Goal: Task Accomplishment & Management: Manage account settings

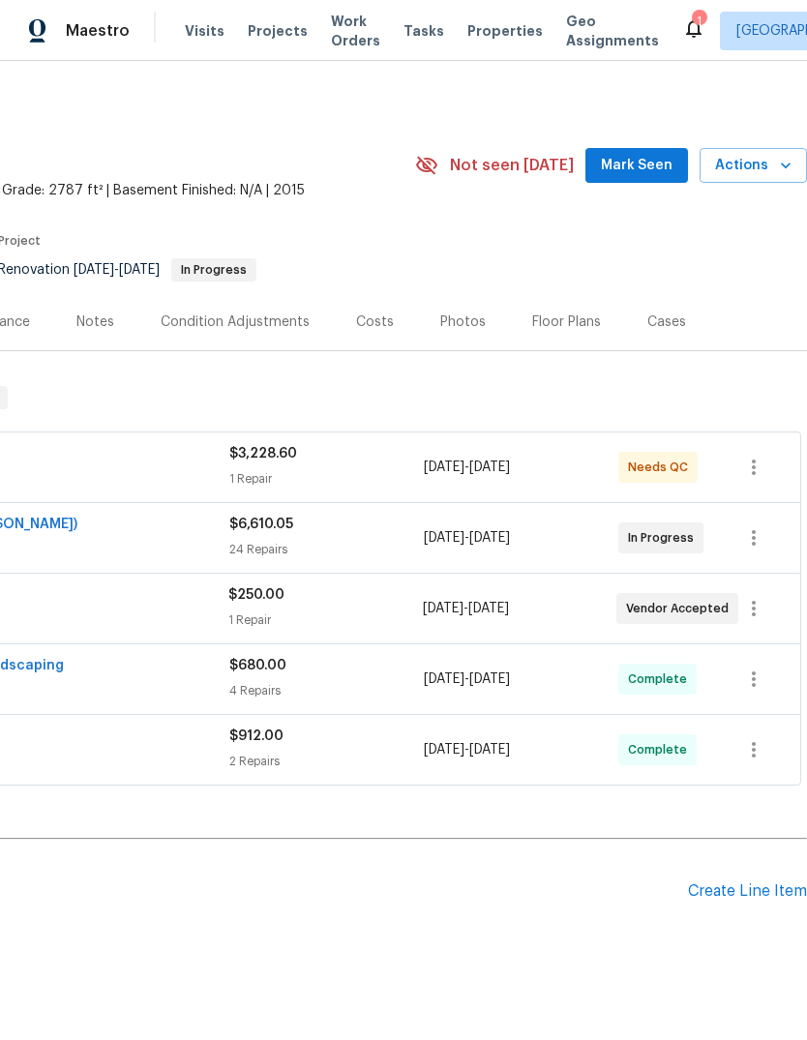
scroll to position [0, 286]
click at [621, 180] on button "Mark Seen" at bounding box center [636, 166] width 103 height 36
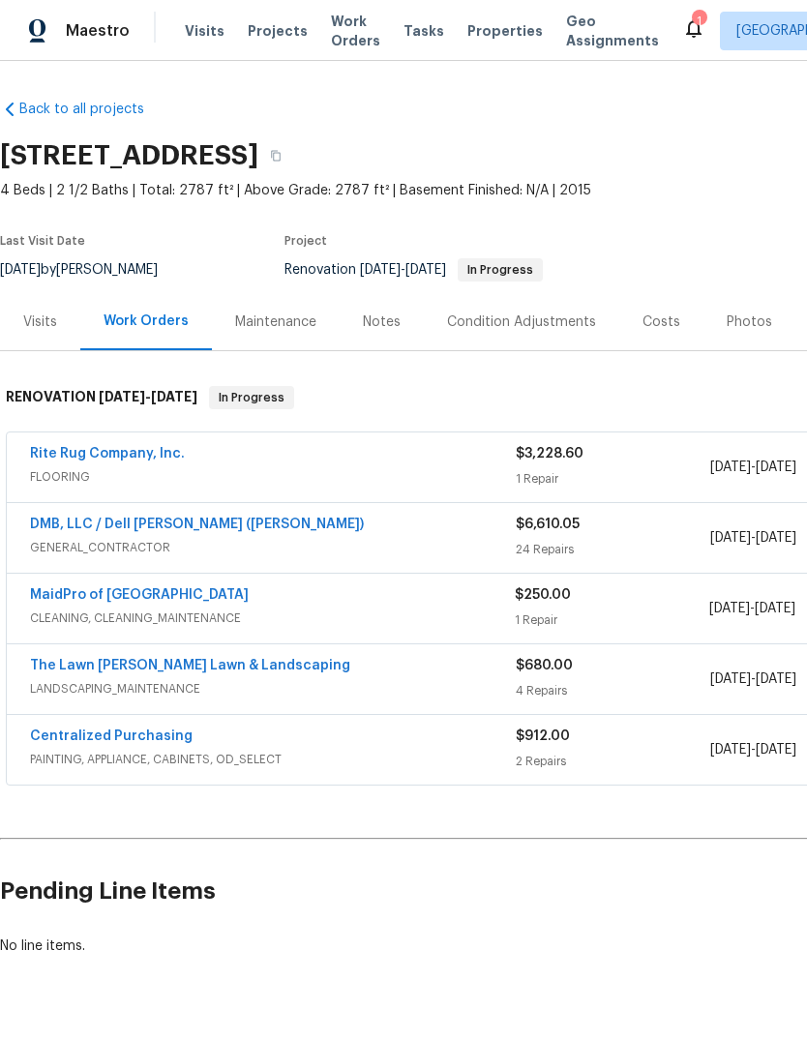
scroll to position [0, 0]
click at [155, 454] on link "Rite Rug Company, Inc." at bounding box center [107, 454] width 155 height 14
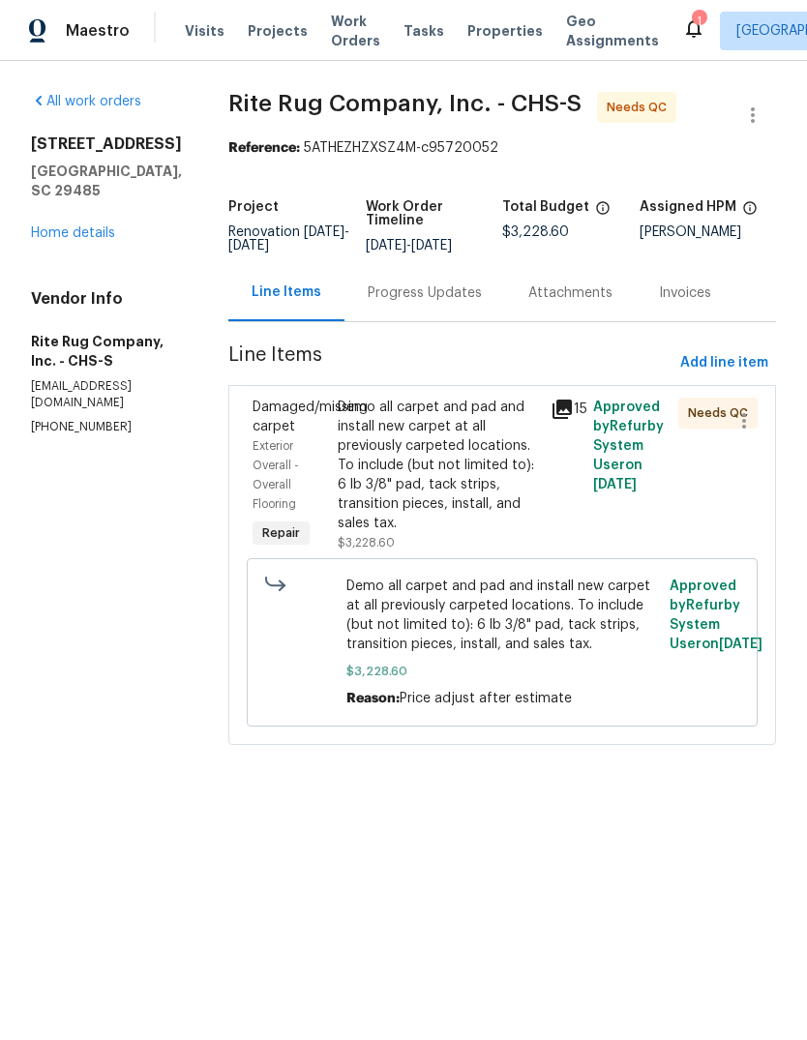
click at [463, 501] on div "Demo all carpet and pad and install new carpet at all previously carpeted locat…" at bounding box center [438, 465] width 201 height 135
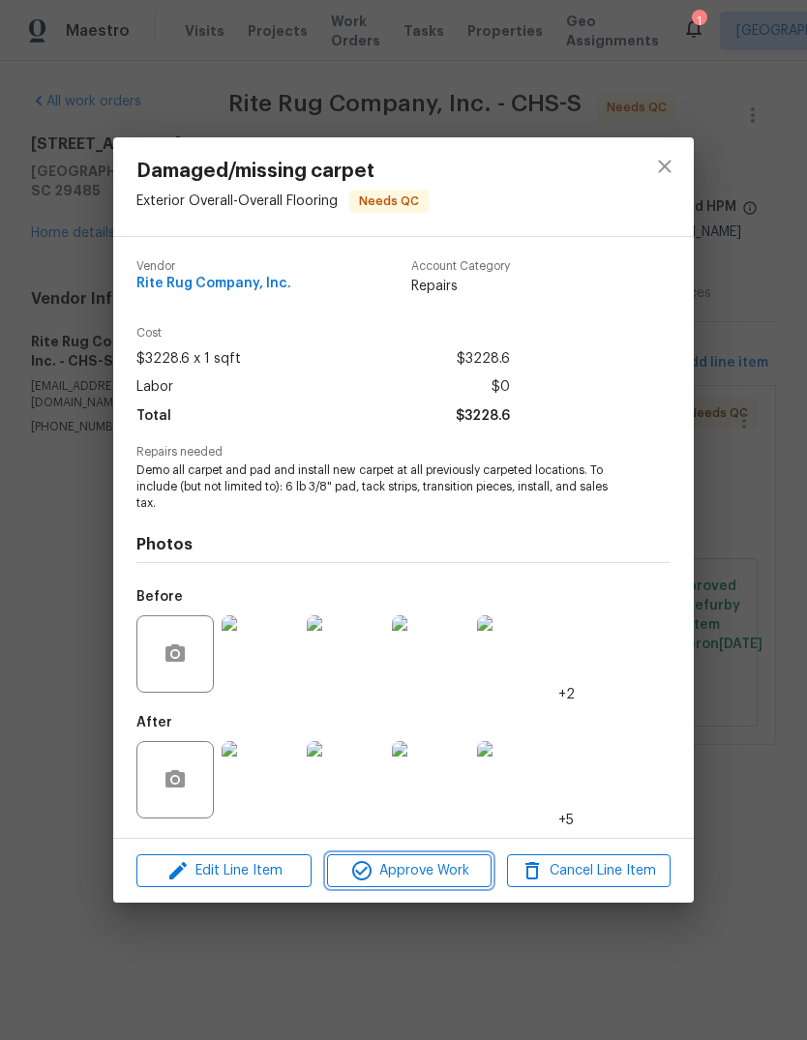
click at [437, 877] on span "Approve Work" at bounding box center [409, 871] width 152 height 24
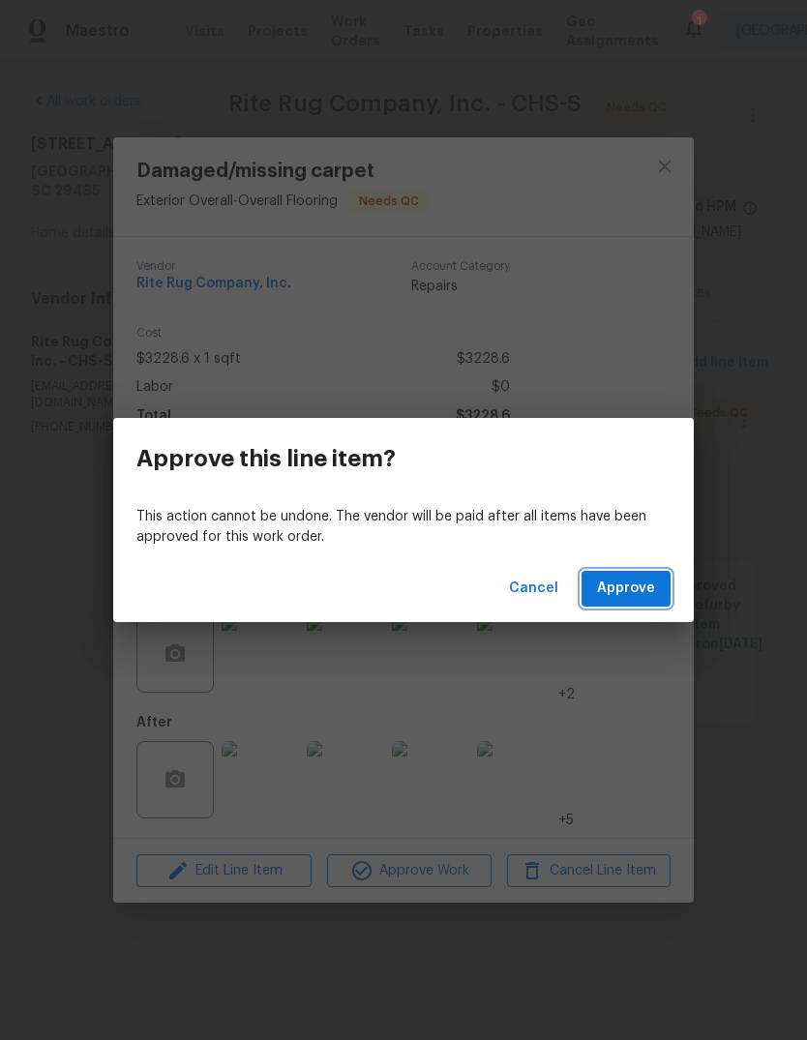
click at [637, 596] on span "Approve" at bounding box center [626, 589] width 58 height 24
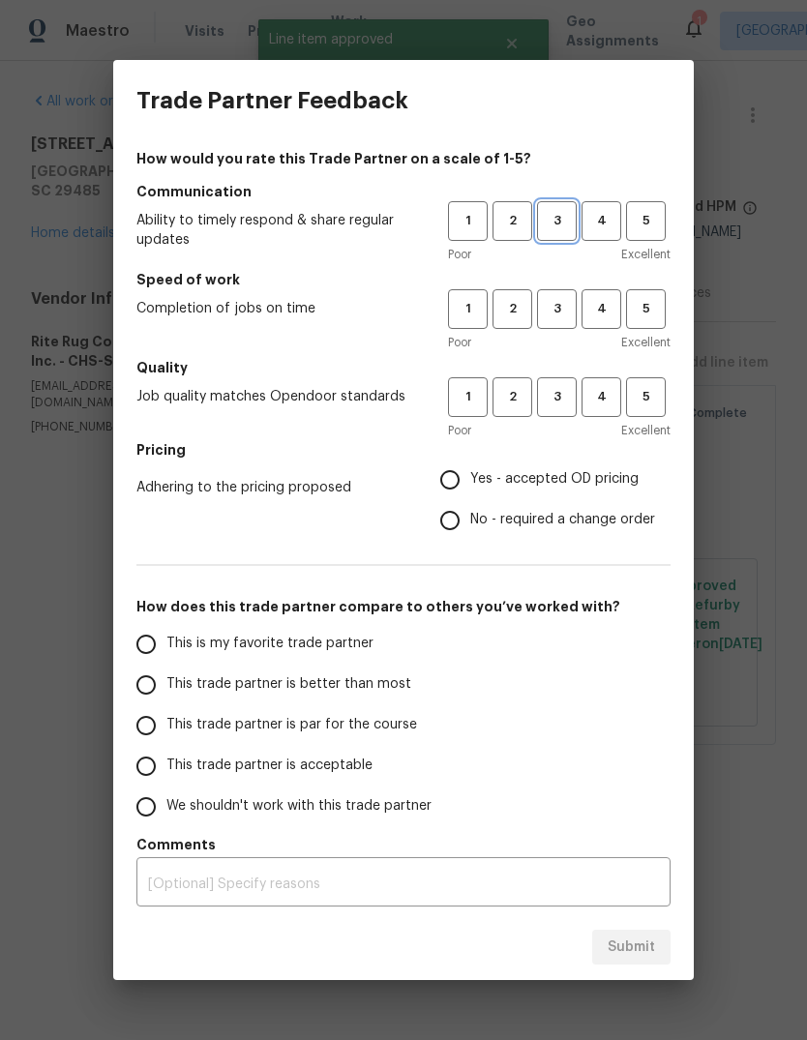
click at [572, 215] on span "3" at bounding box center [557, 221] width 36 height 22
click at [575, 289] on button "3" at bounding box center [557, 309] width 40 height 40
click at [560, 400] on span "3" at bounding box center [557, 397] width 36 height 22
click at [458, 486] on input "Yes - accepted OD pricing" at bounding box center [450, 480] width 41 height 41
radio input "true"
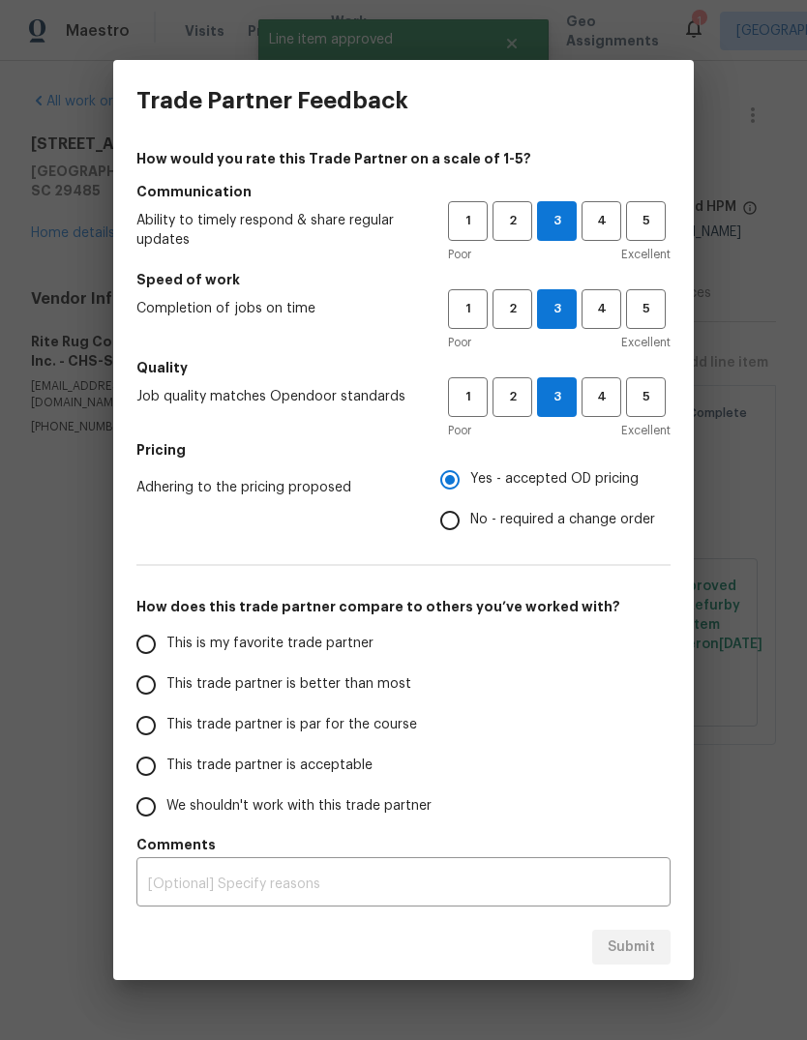
click at [162, 732] on input "This trade partner is par for the course" at bounding box center [146, 725] width 41 height 41
click at [627, 961] on button "Submit" at bounding box center [631, 948] width 78 height 36
radio input "true"
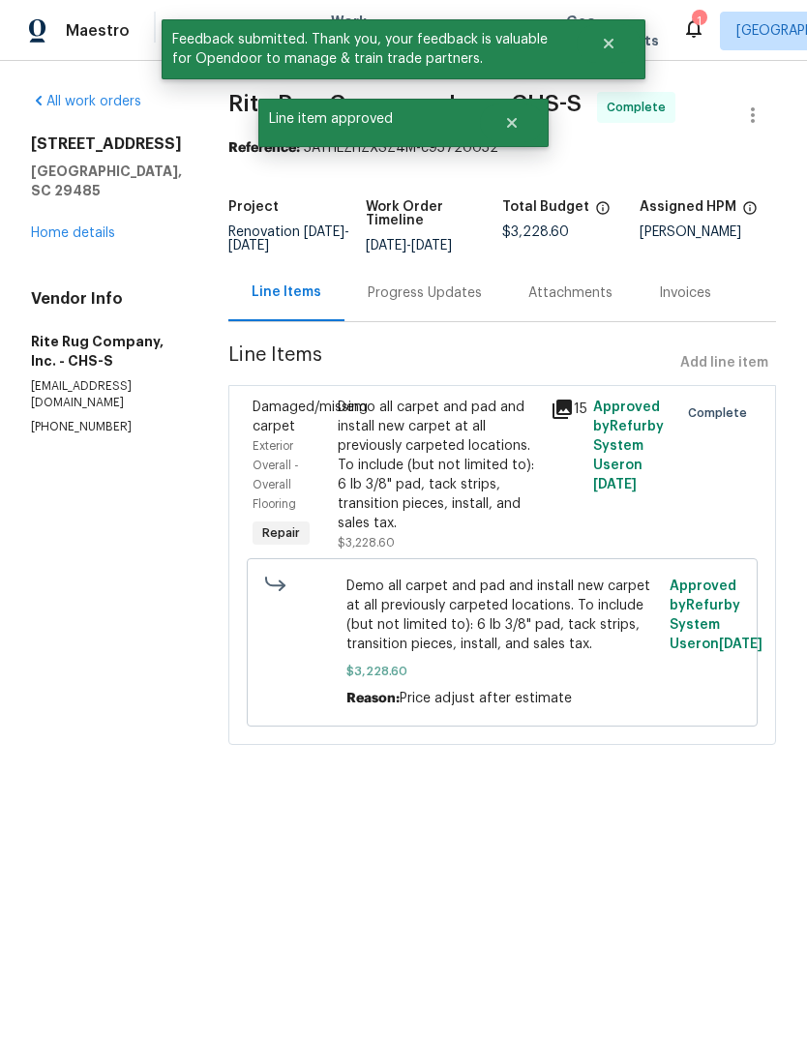
click at [88, 226] on link "Home details" at bounding box center [73, 233] width 84 height 14
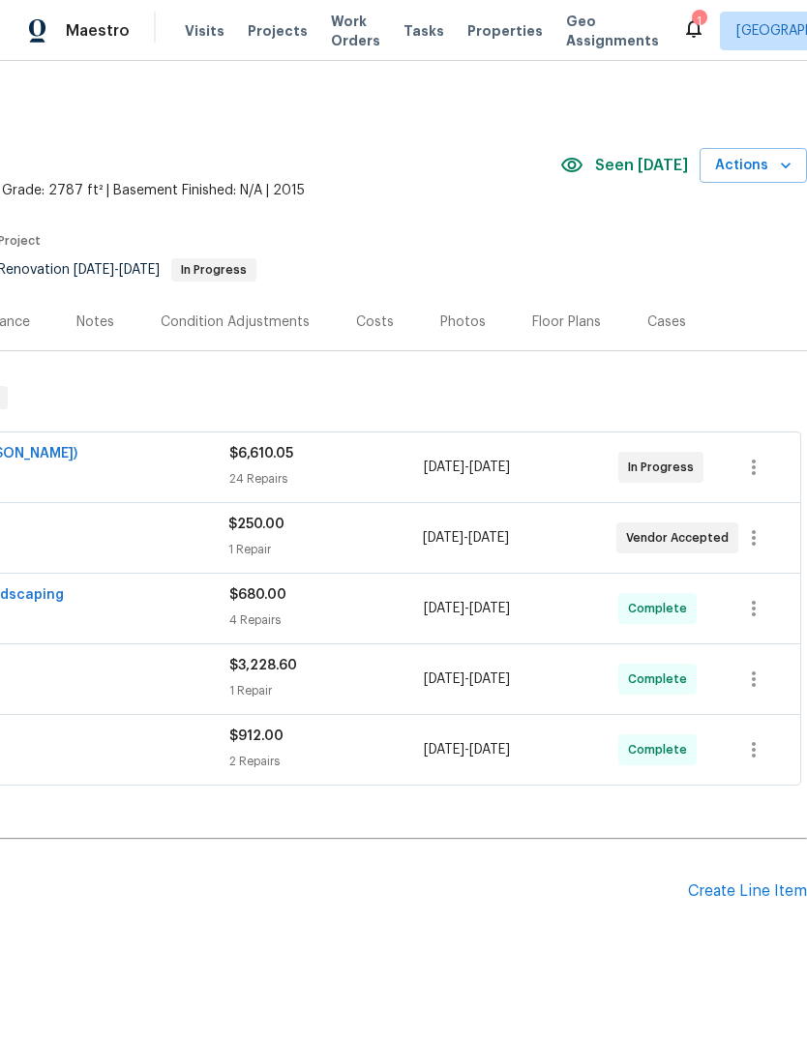
scroll to position [0, 286]
click at [790, 157] on icon "button" at bounding box center [785, 165] width 19 height 19
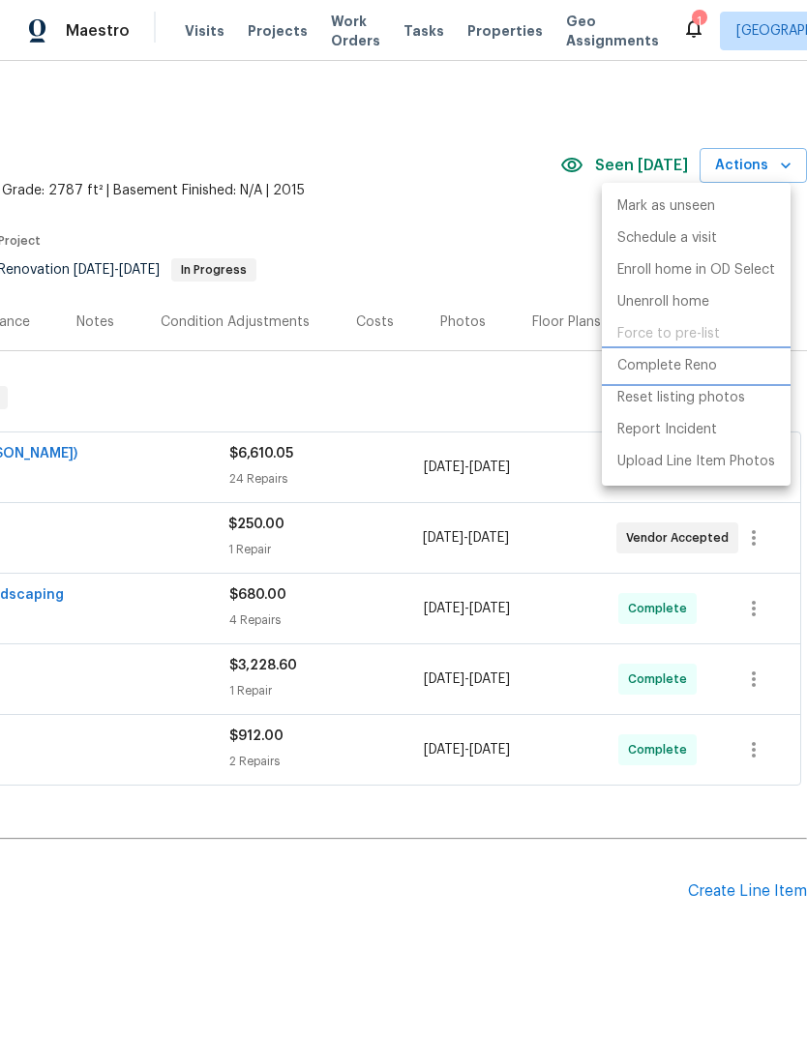
click at [727, 365] on li "Complete Reno" at bounding box center [696, 366] width 189 height 32
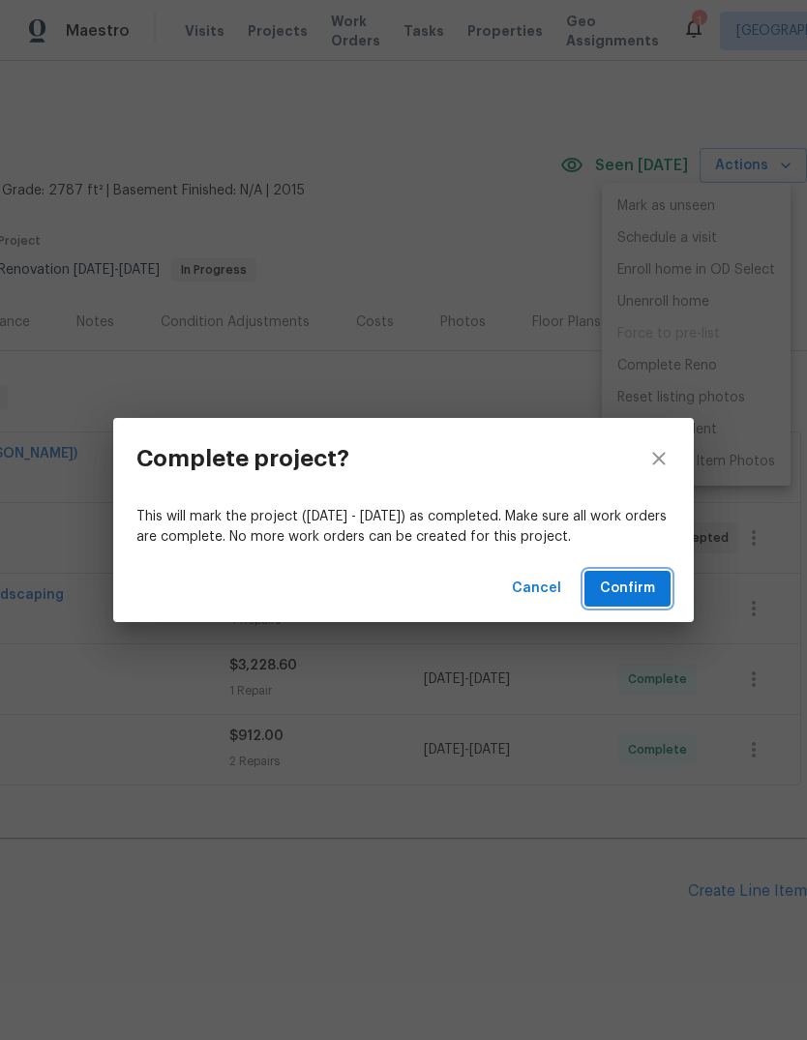
click at [616, 574] on button "Confirm" at bounding box center [627, 589] width 86 height 36
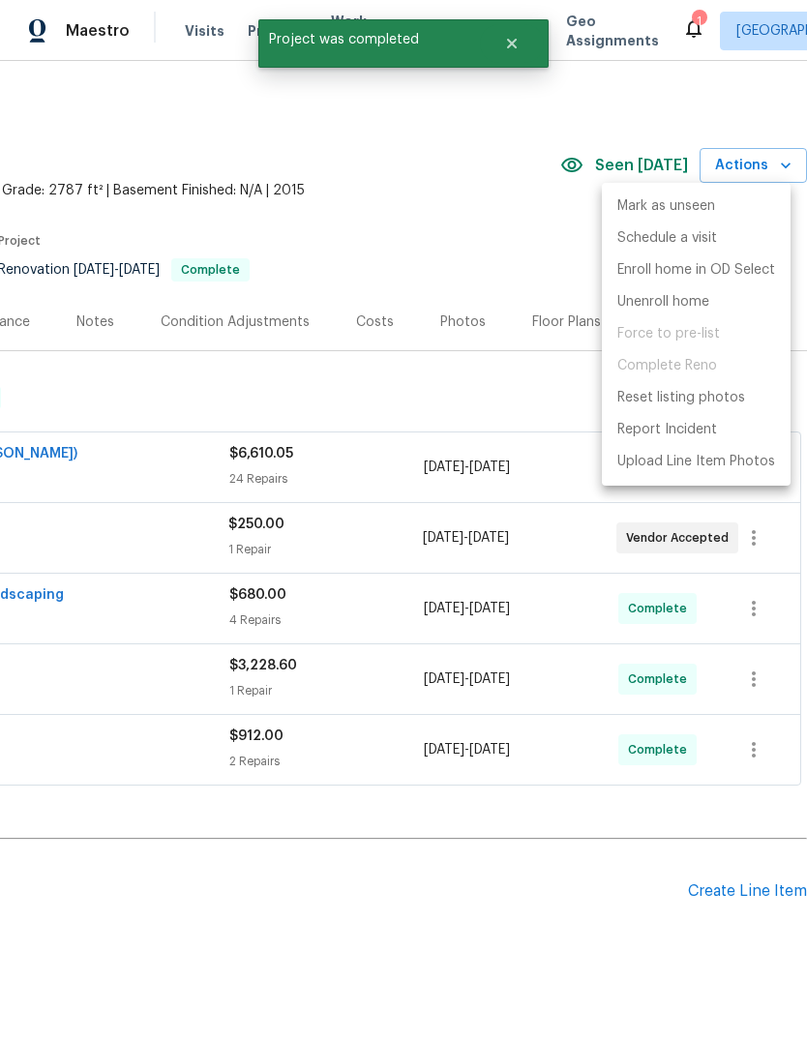
click at [424, 402] on div at bounding box center [403, 520] width 807 height 1040
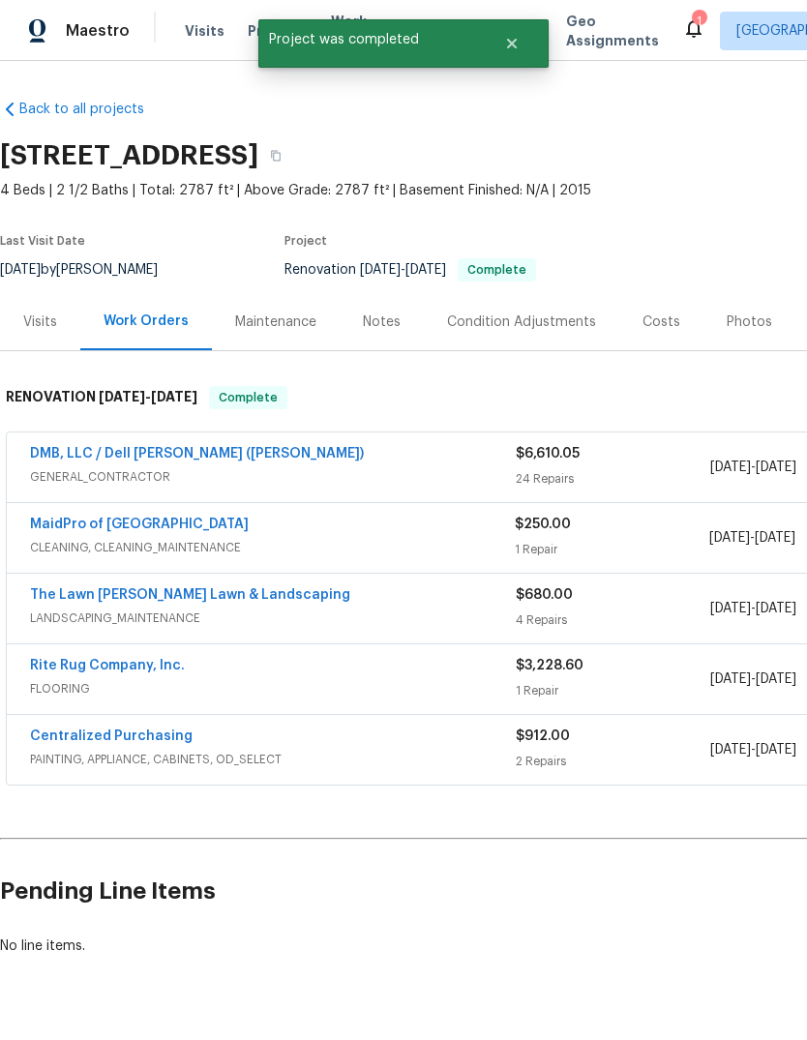
scroll to position [0, 0]
click at [208, 459] on link "DMB, LLC / Dell Bryson (Heise)" at bounding box center [197, 454] width 334 height 14
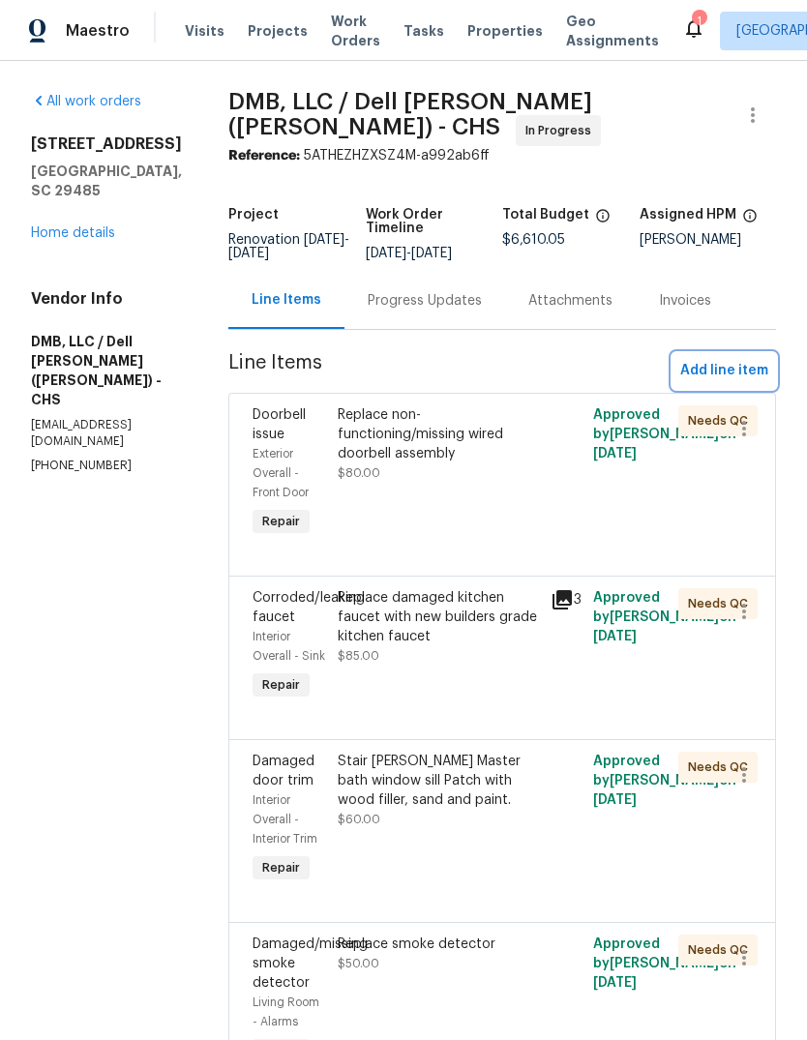
click at [752, 359] on span "Add line item" at bounding box center [724, 371] width 88 height 24
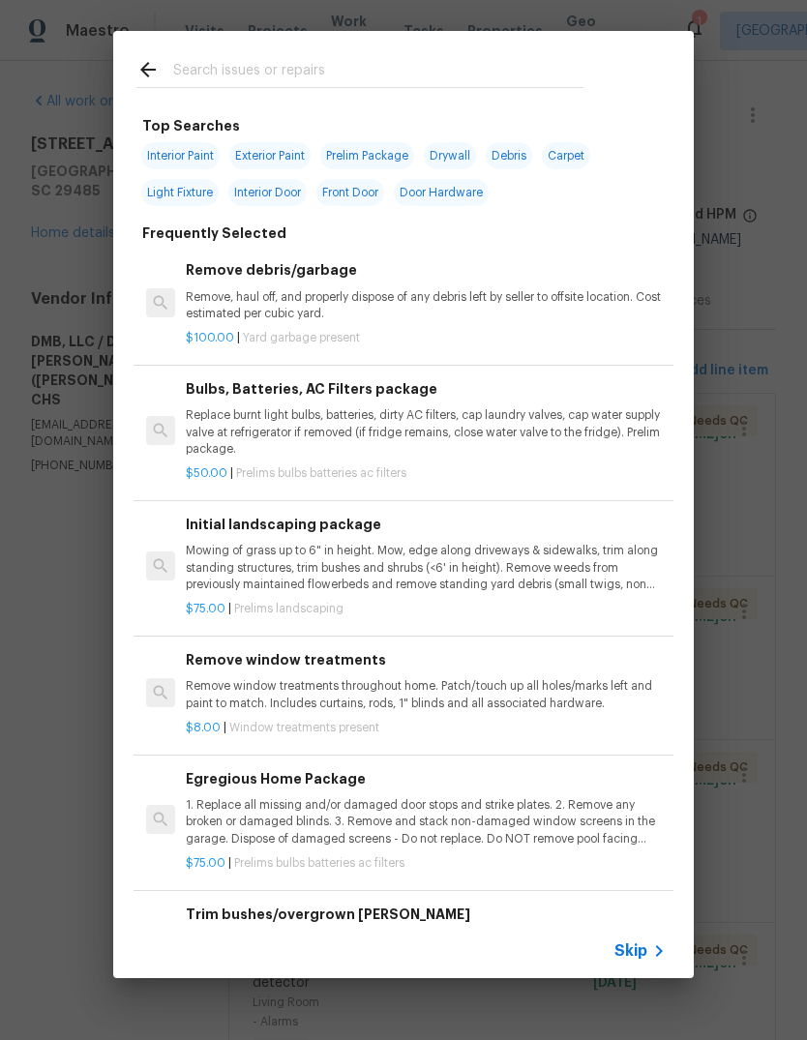
click at [412, 59] on input "text" at bounding box center [378, 72] width 410 height 29
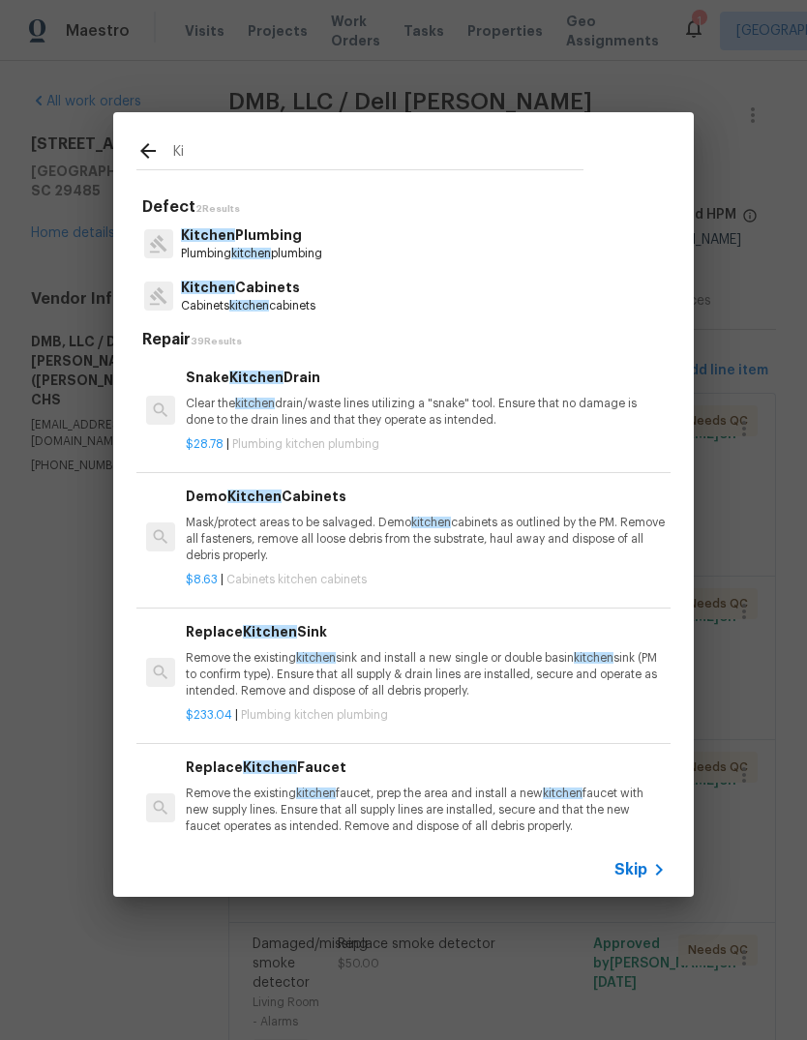
type input "K"
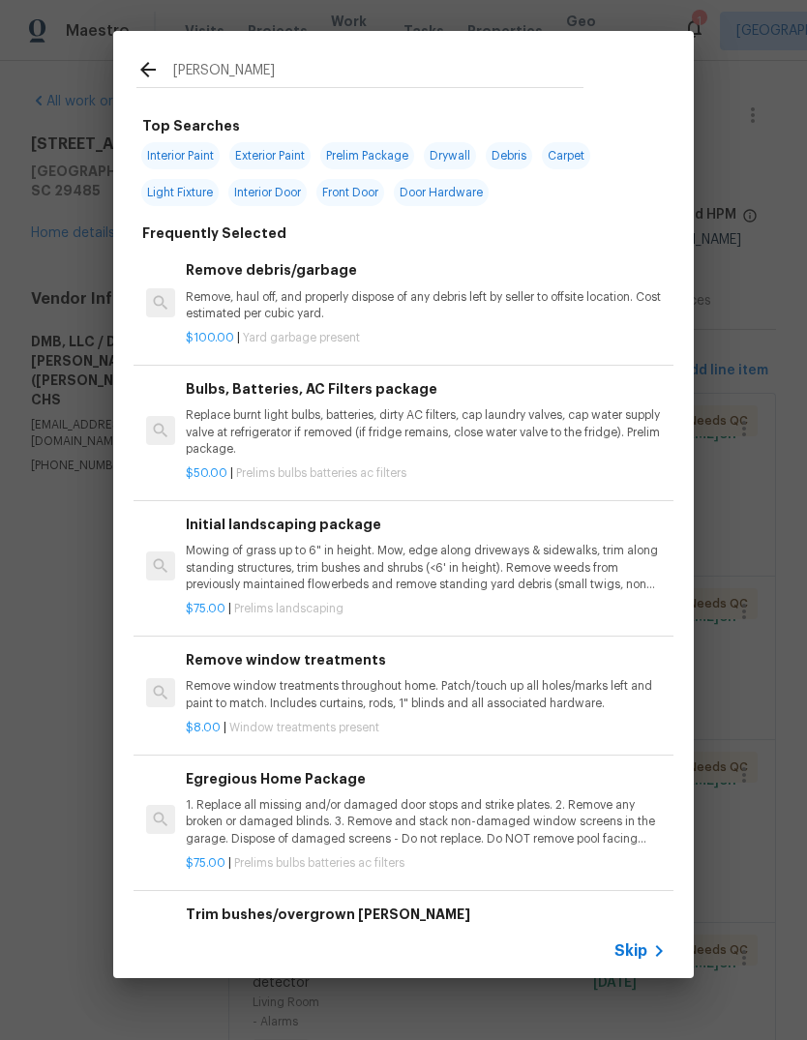
type input "Floor"
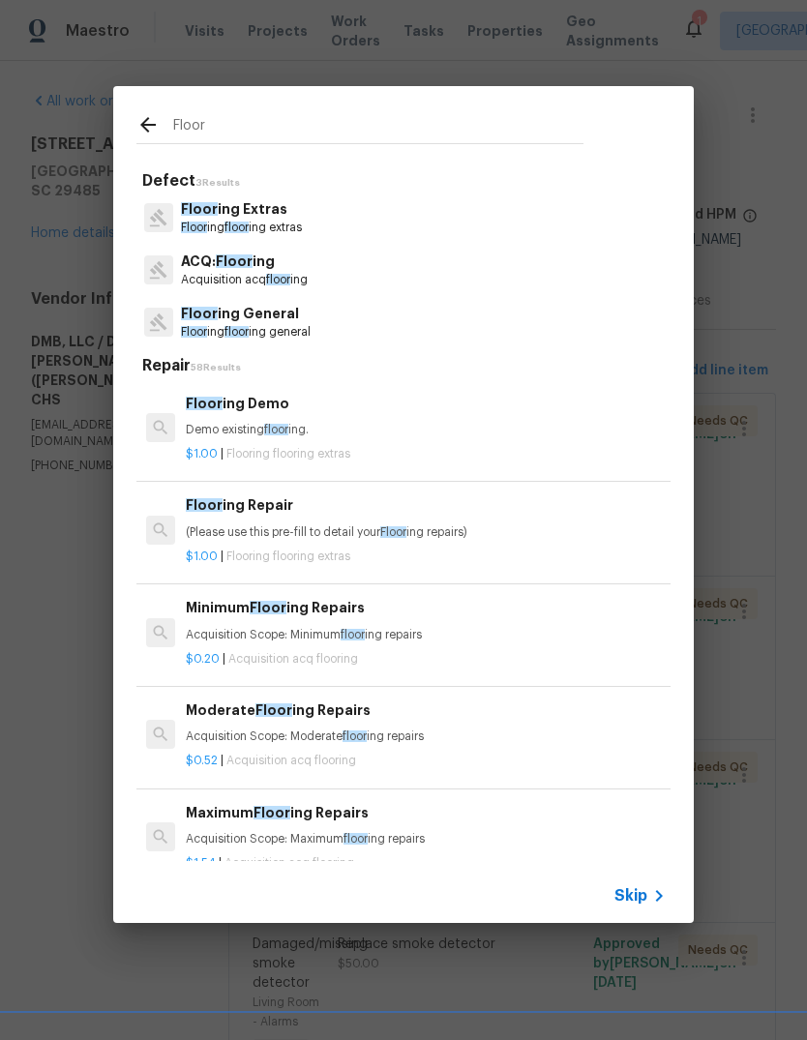
click at [420, 545] on div "$1.00 | Flooring flooring extras" at bounding box center [426, 553] width 480 height 24
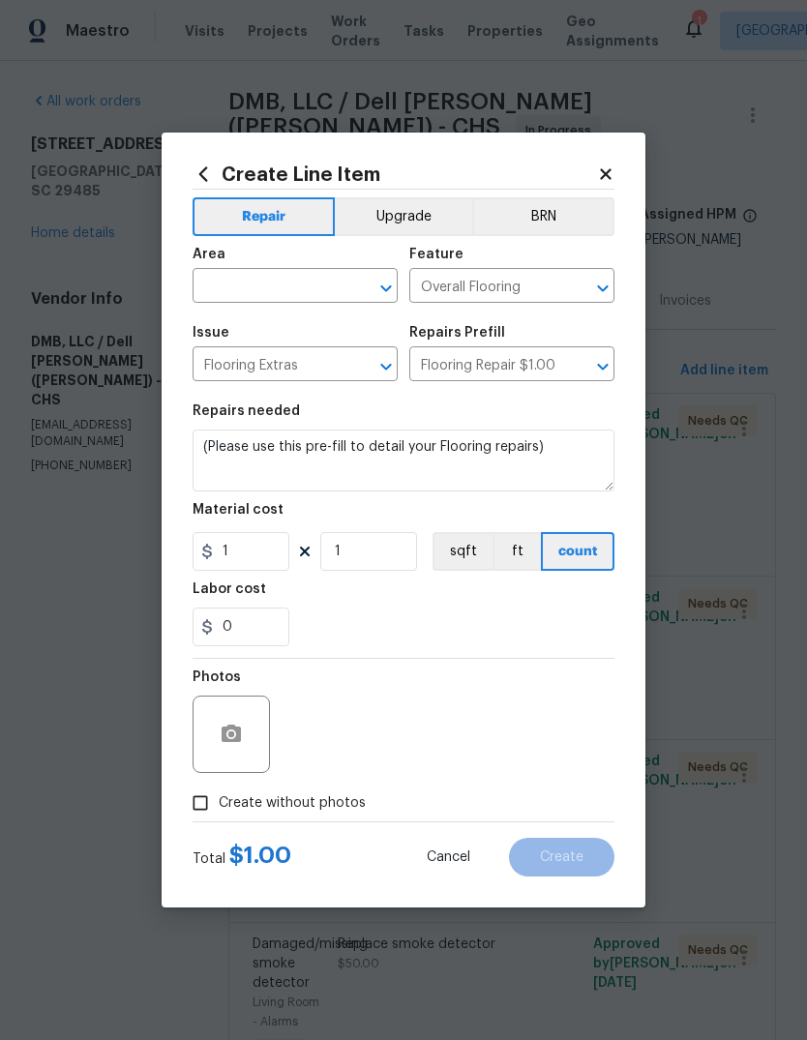
click at [437, 535] on button "sqft" at bounding box center [462, 551] width 60 height 39
click at [273, 284] on input "text" at bounding box center [268, 288] width 151 height 30
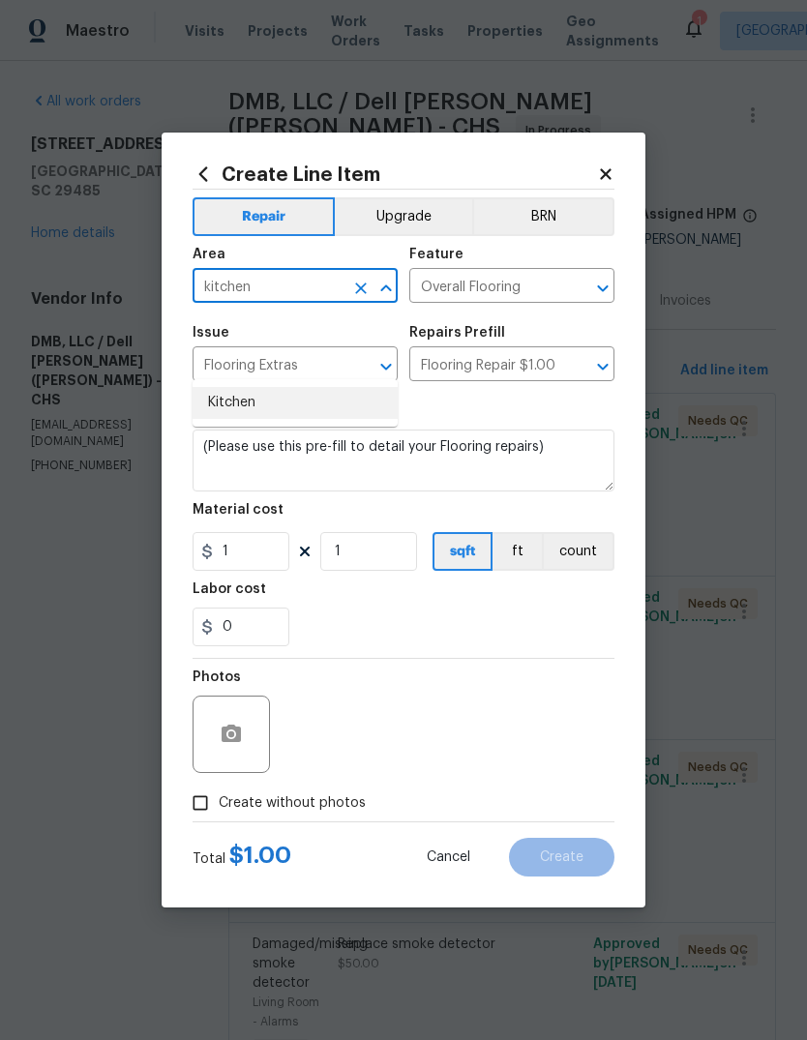
click at [329, 387] on li "Kitchen" at bounding box center [295, 403] width 205 height 32
type input "Kitchen"
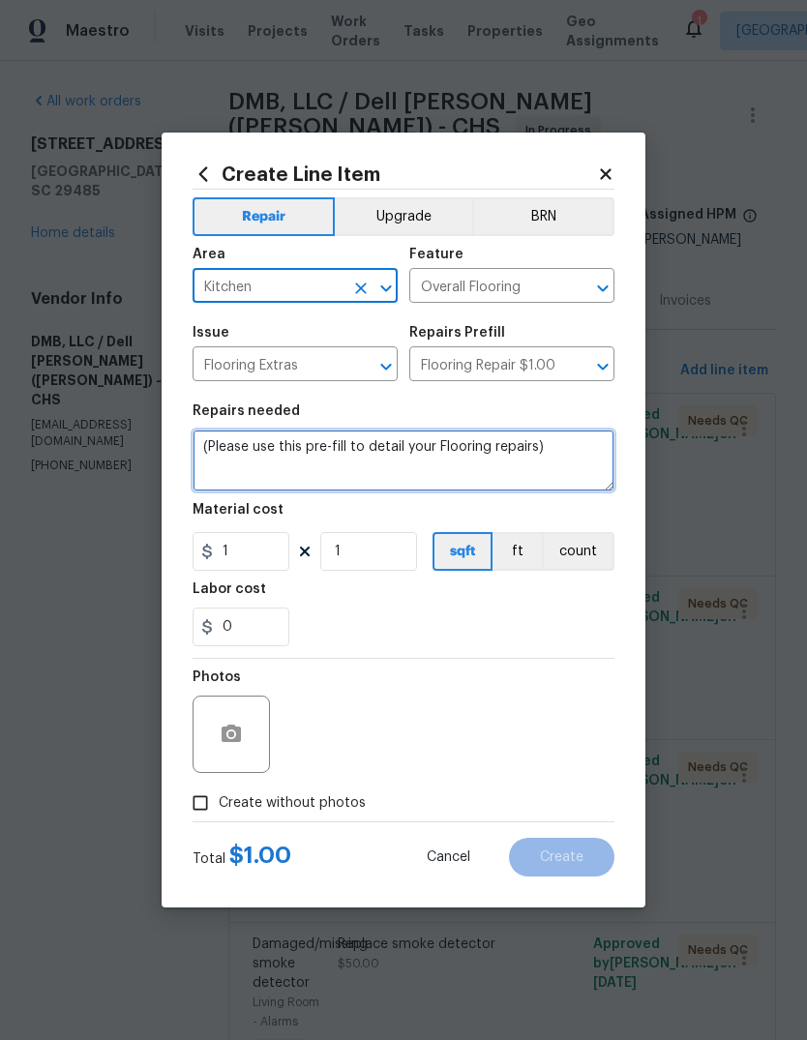
click at [491, 448] on textarea "(Please use this pre-fill to detail your Flooring repairs)" at bounding box center [404, 461] width 422 height 62
type textarea "Repair kitchen hardwood that is damaged at back doorway"
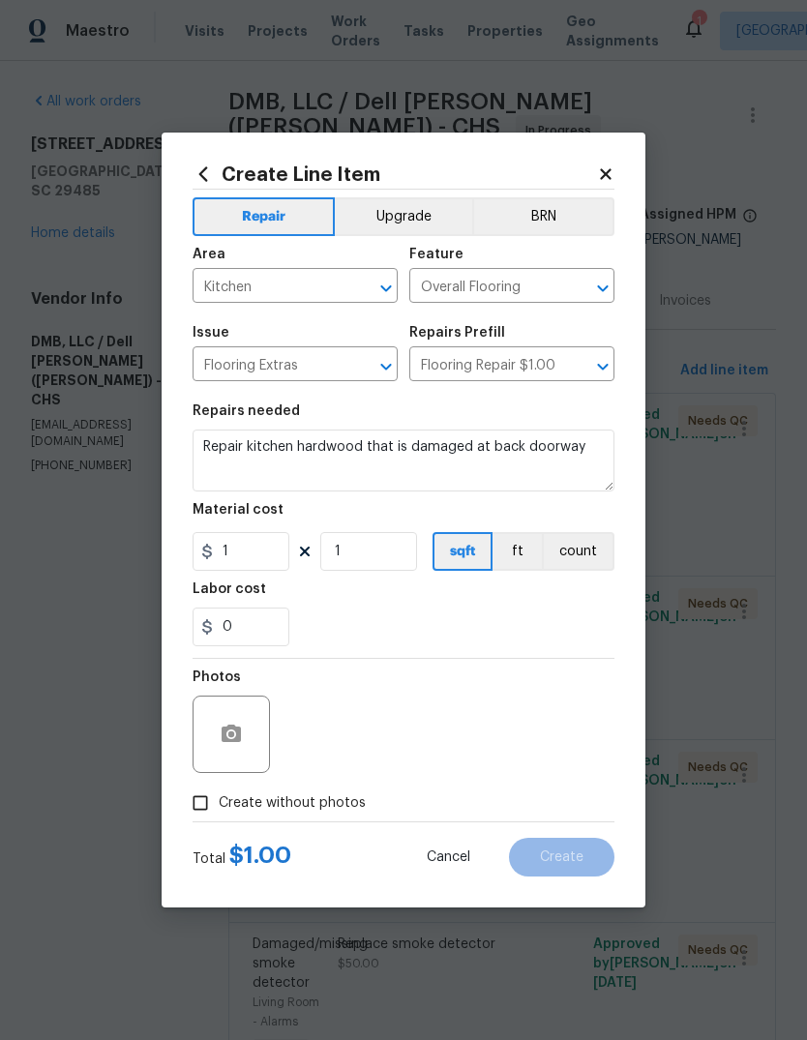
click at [575, 652] on section "Repairs needed Repair kitchen hardwood that is damaged at back doorway Material…" at bounding box center [404, 525] width 422 height 265
click at [205, 815] on input "Create without photos" at bounding box center [200, 803] width 37 height 37
checkbox input "true"
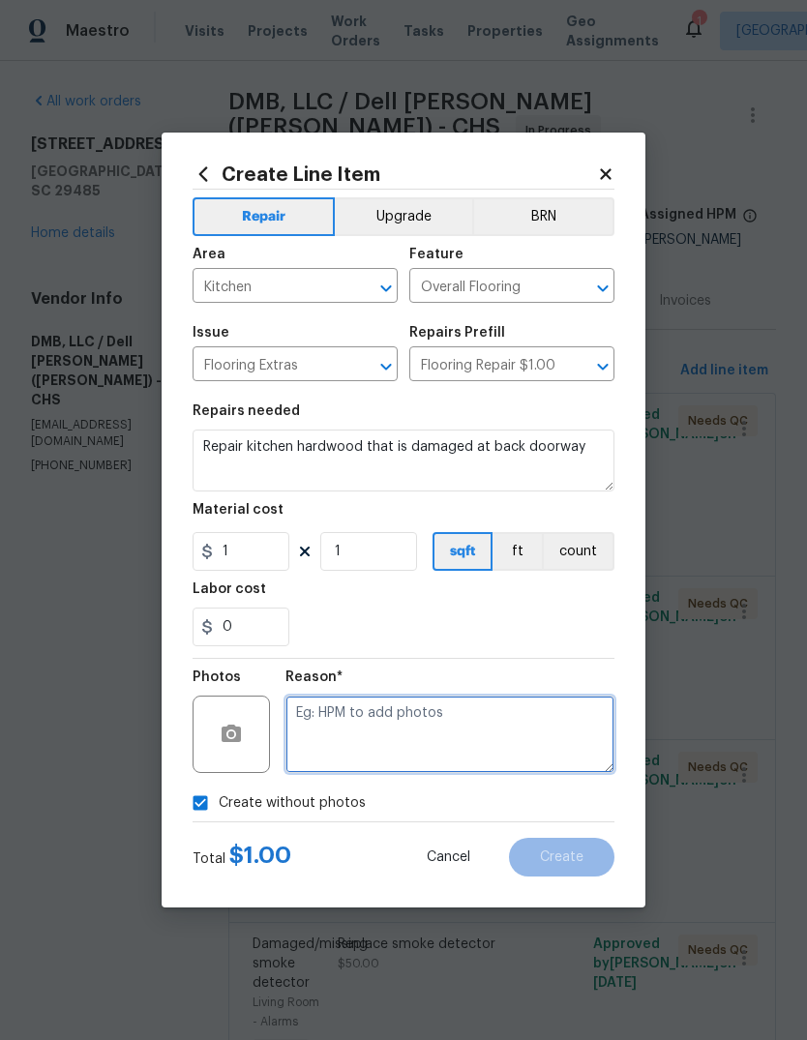
click at [523, 714] on textarea at bounding box center [449, 734] width 329 height 77
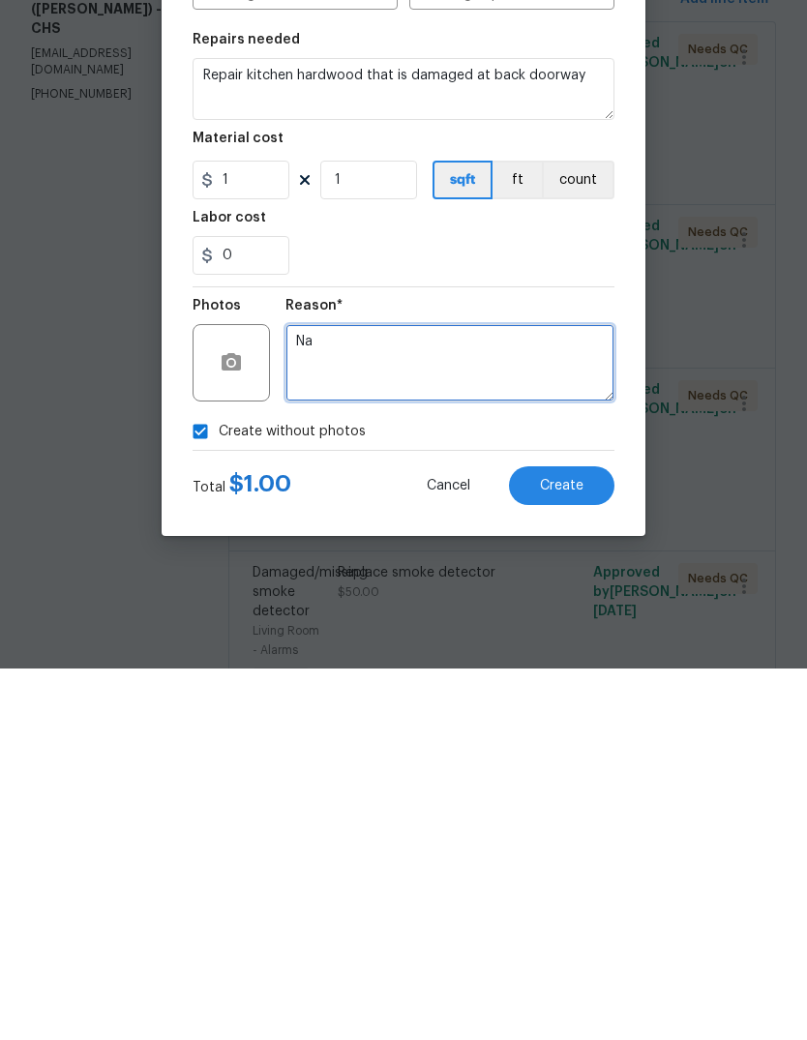
type textarea "Na"
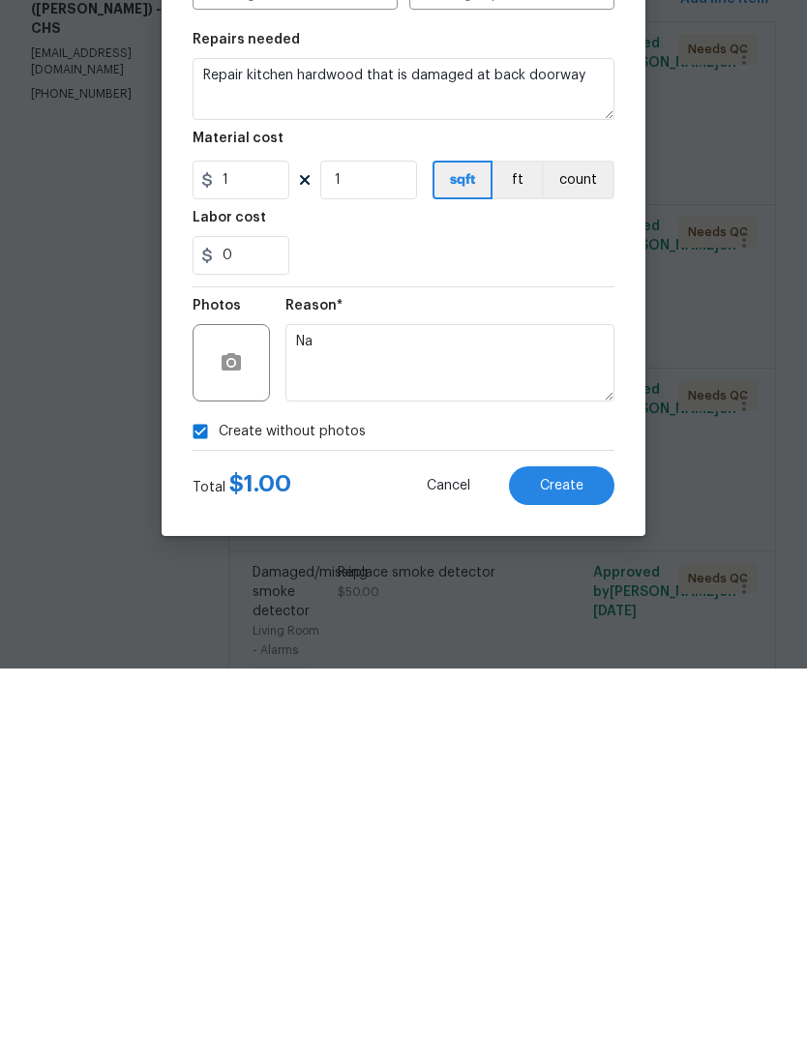
click at [577, 850] on span "Create" at bounding box center [562, 857] width 44 height 15
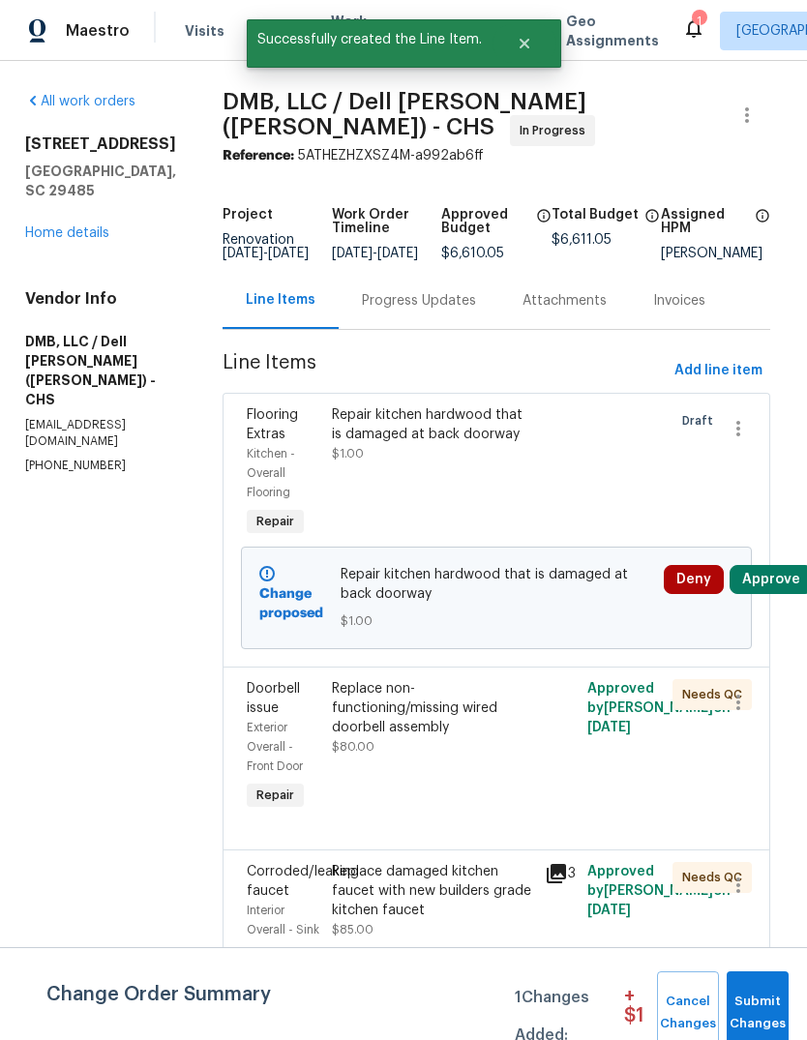
scroll to position [0, 4]
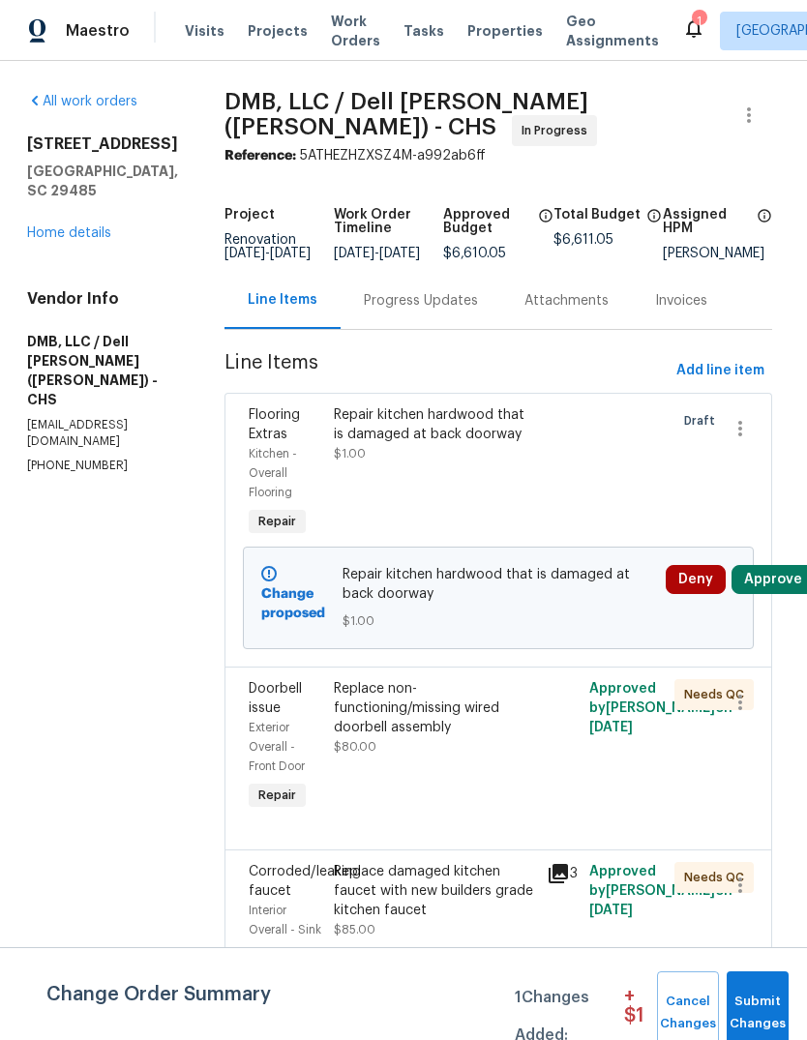
click at [779, 590] on button "Approve" at bounding box center [772, 579] width 83 height 29
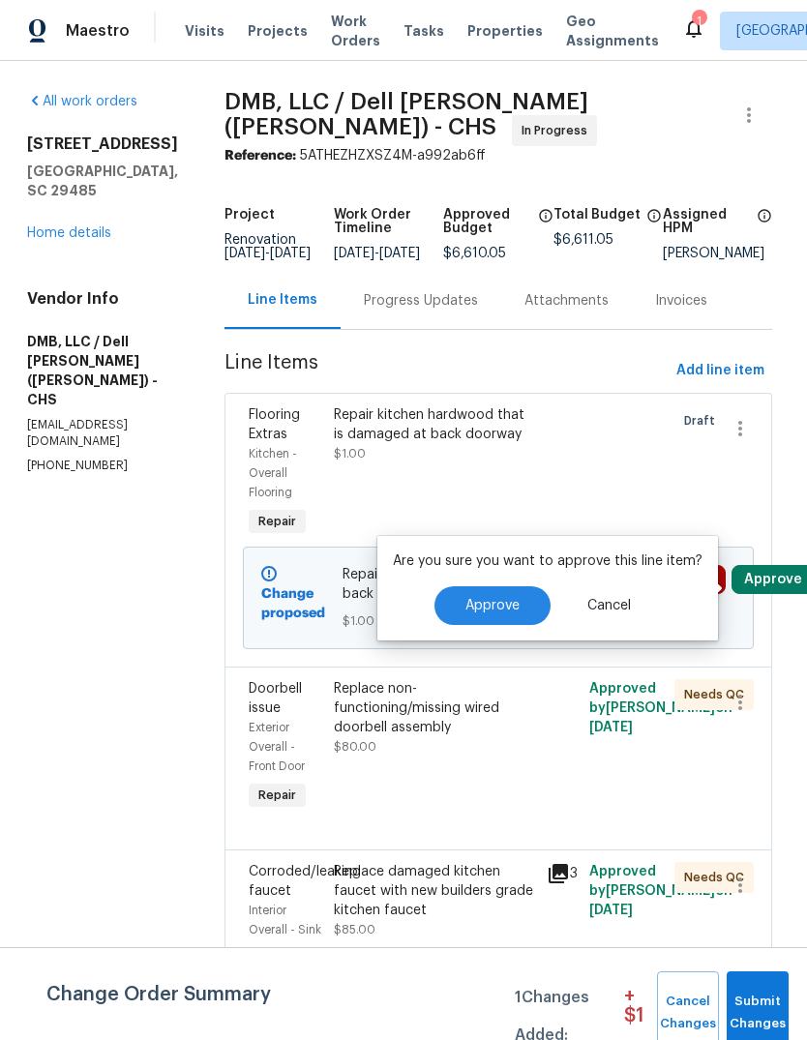
click at [510, 603] on span "Approve" at bounding box center [492, 606] width 54 height 15
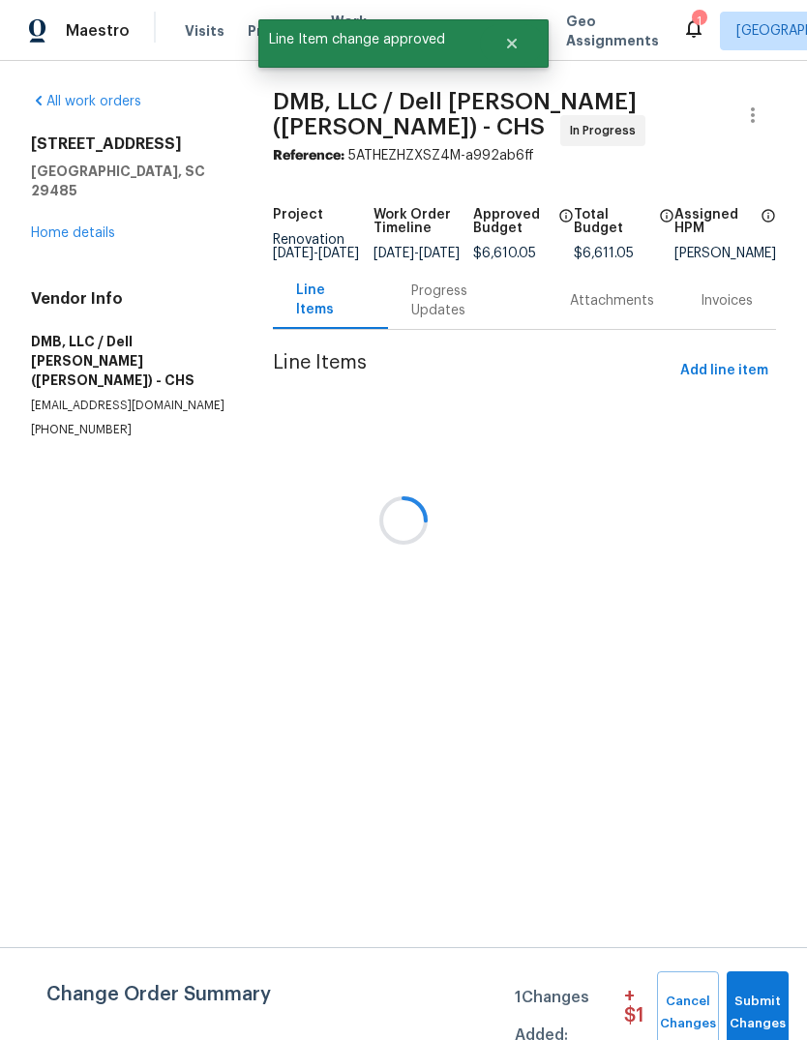
scroll to position [0, 0]
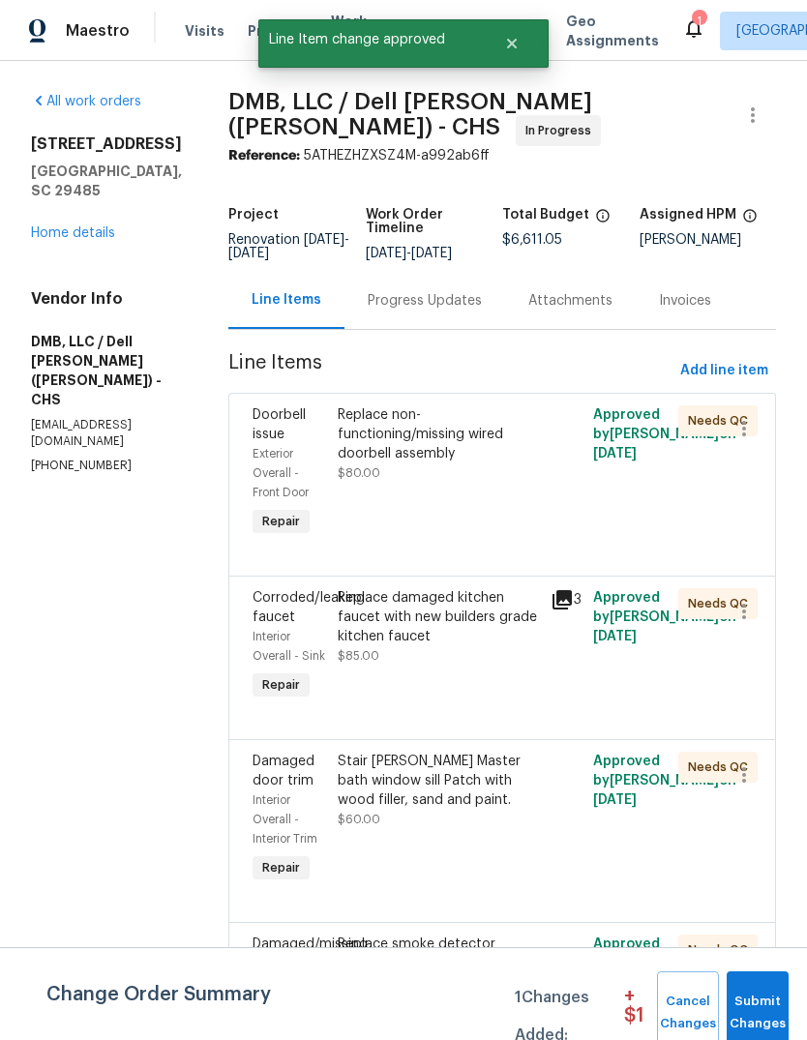
click at [766, 1000] on span "Submit Changes" at bounding box center [757, 1013] width 43 height 45
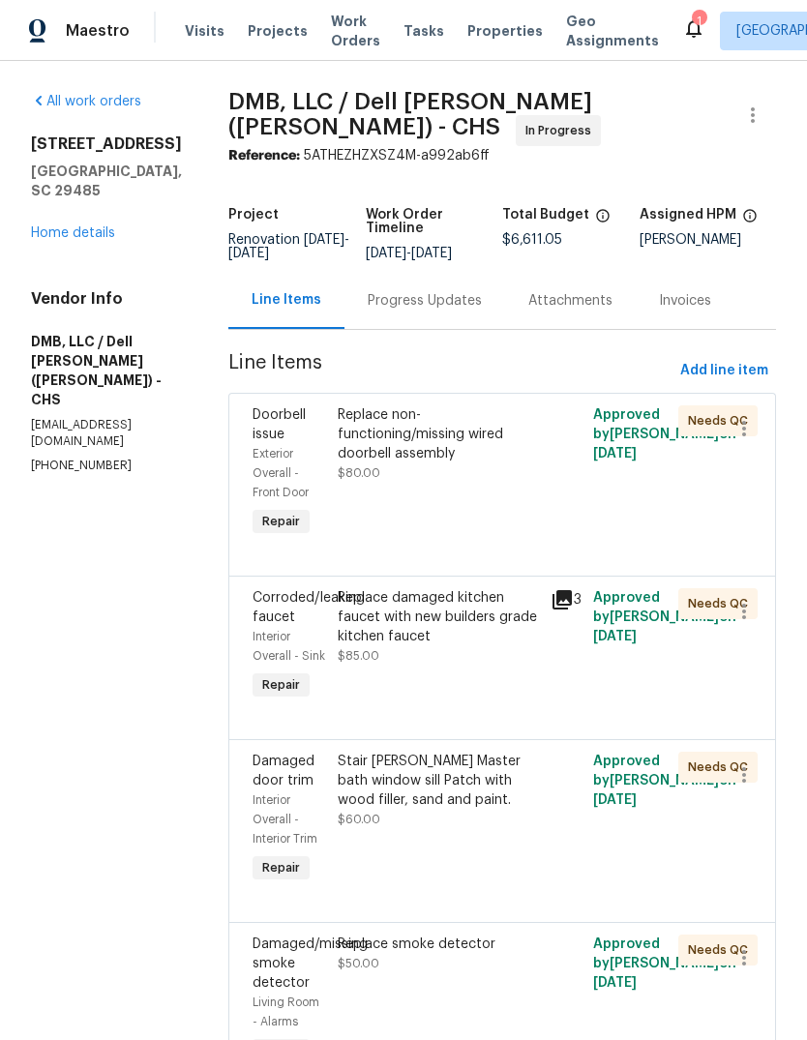
click at [57, 236] on link "Home details" at bounding box center [73, 233] width 84 height 14
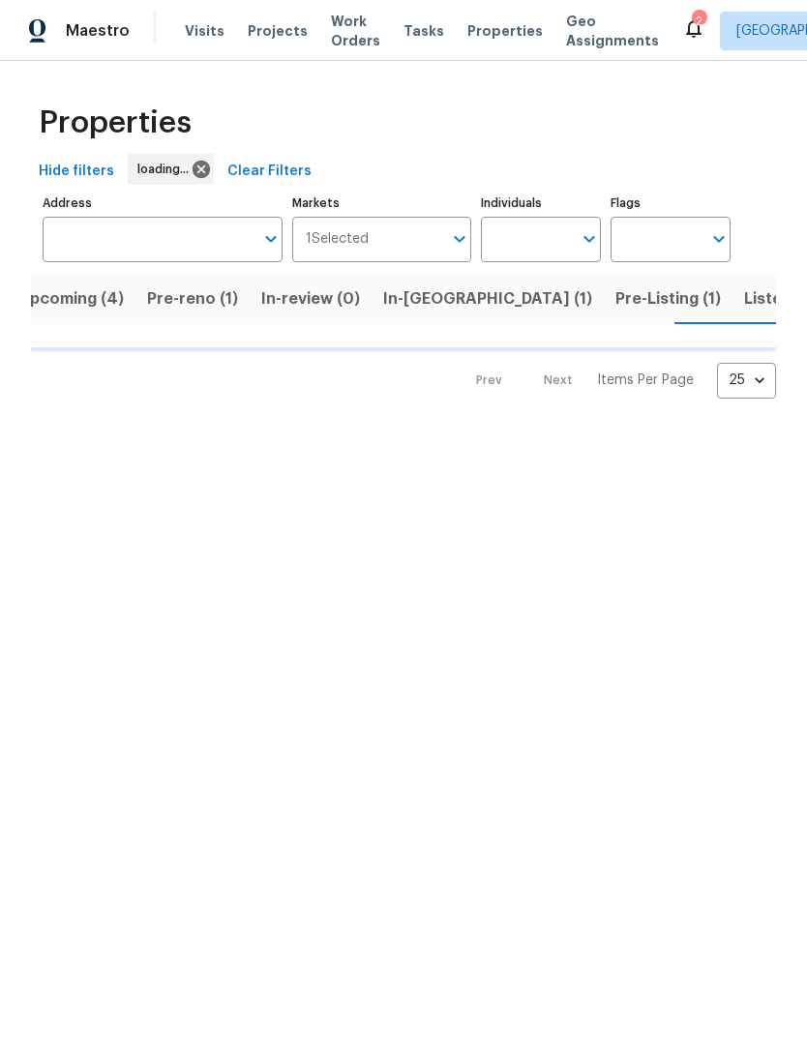
scroll to position [0, 24]
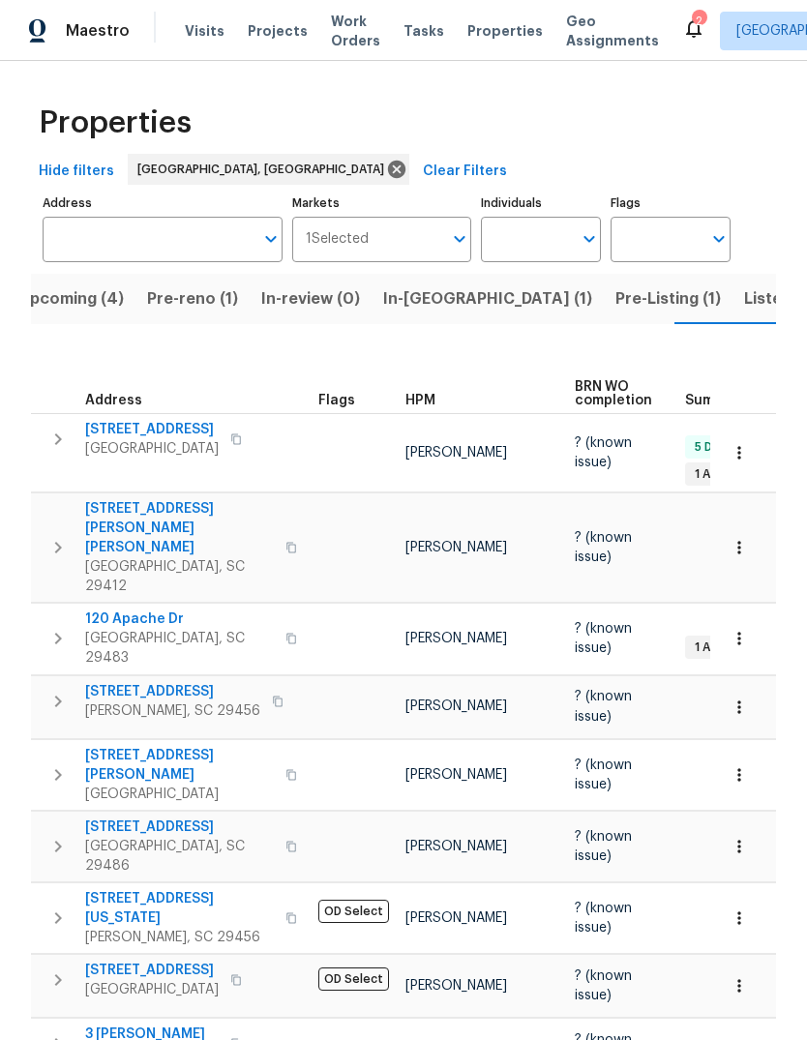
click at [604, 313] on button "Pre-Listing (1)" at bounding box center [668, 299] width 129 height 50
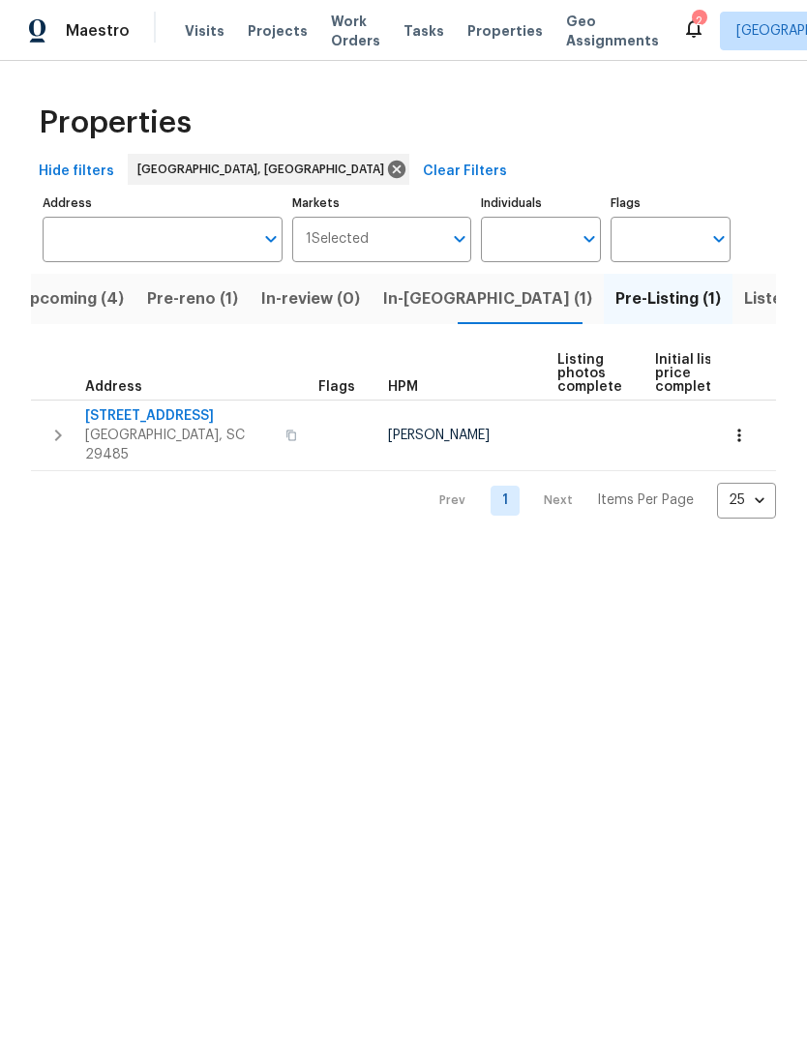
click at [94, 299] on span "Upcoming (4)" at bounding box center [70, 298] width 105 height 27
